Goal: Navigation & Orientation: Find specific page/section

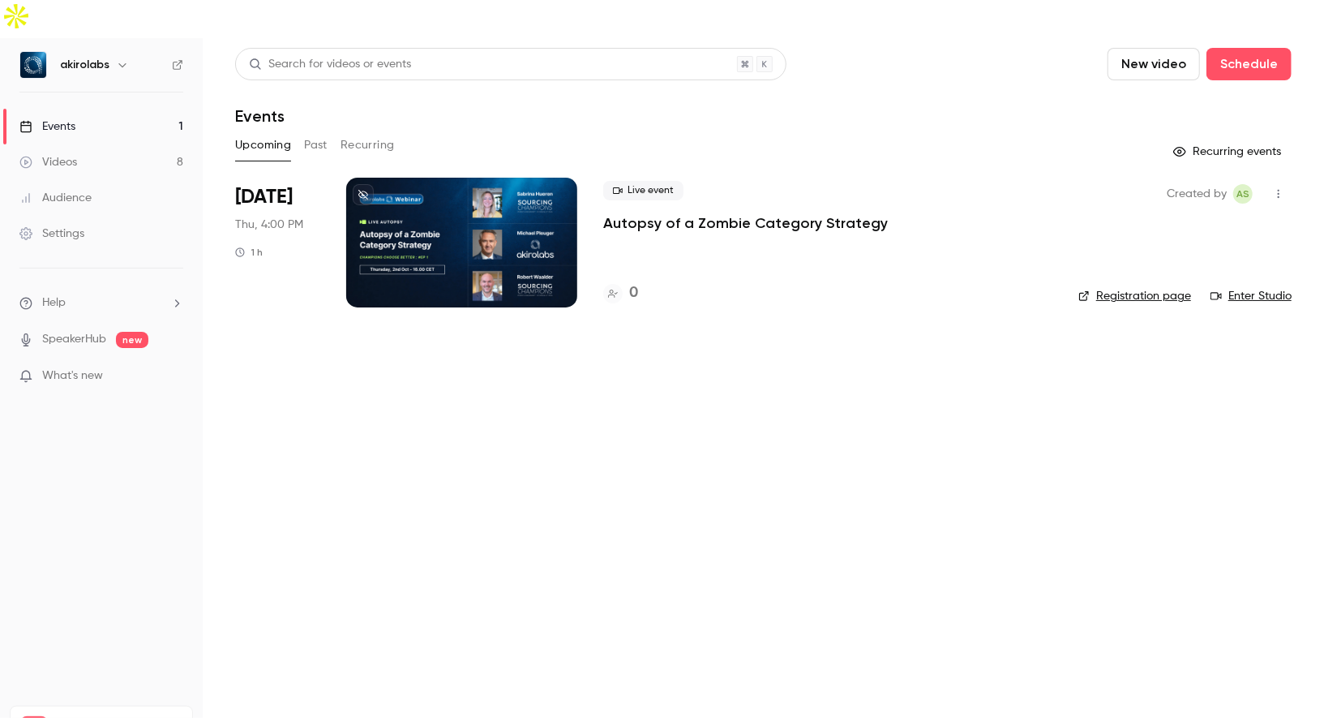
click at [101, 144] on link "Videos 8" at bounding box center [101, 162] width 203 height 36
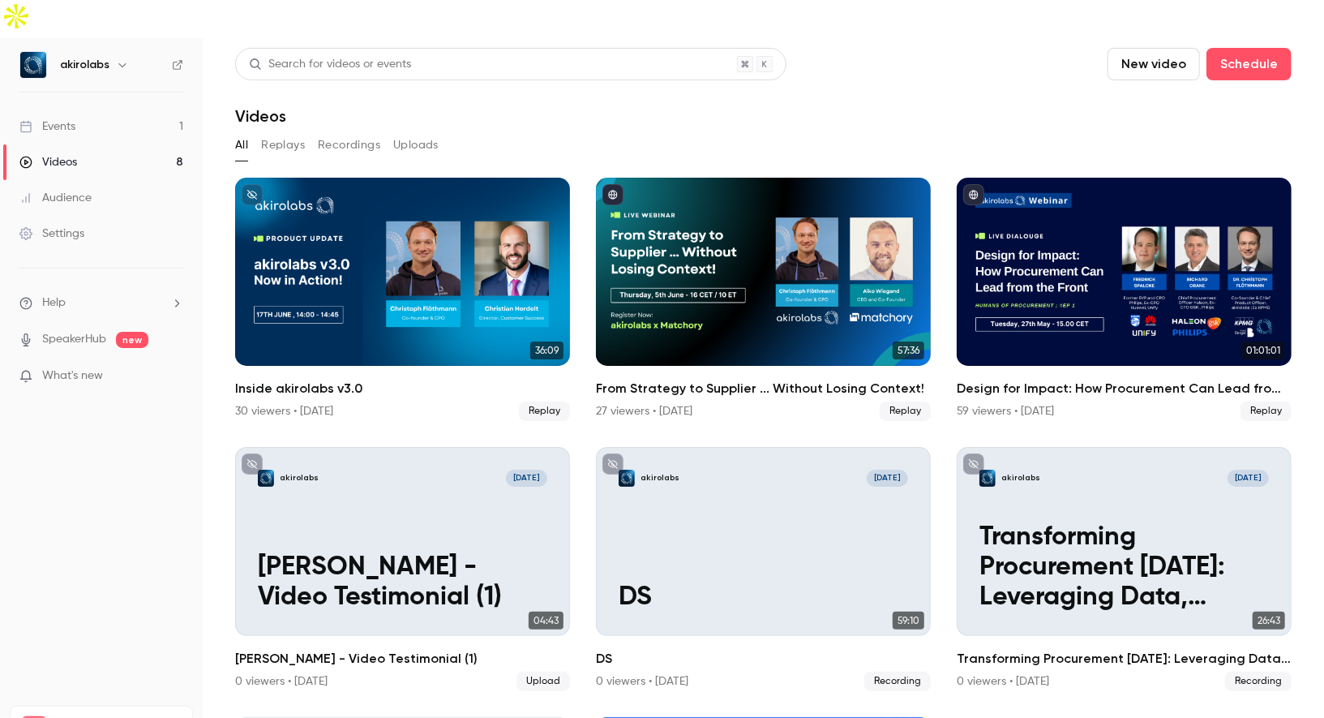
click at [112, 109] on link "Events 1" at bounding box center [101, 127] width 203 height 36
